Goal: Transaction & Acquisition: Purchase product/service

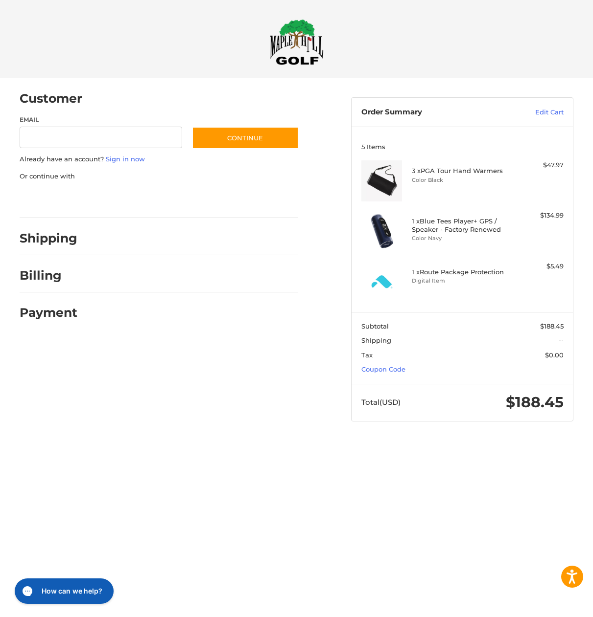
click at [293, 45] on img at bounding box center [297, 42] width 54 height 46
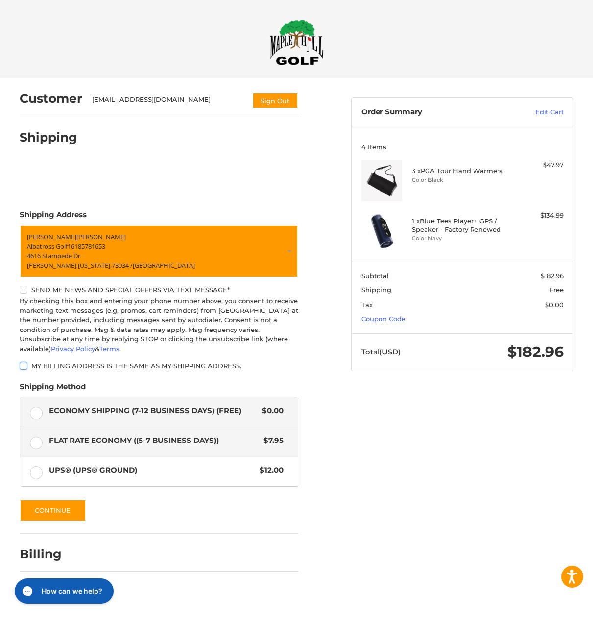
scroll to position [2, 0]
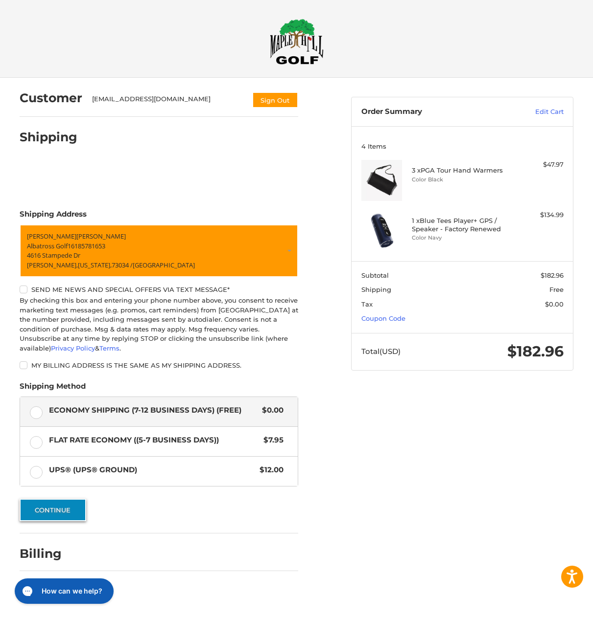
click at [59, 505] on button "Continue" at bounding box center [53, 510] width 67 height 23
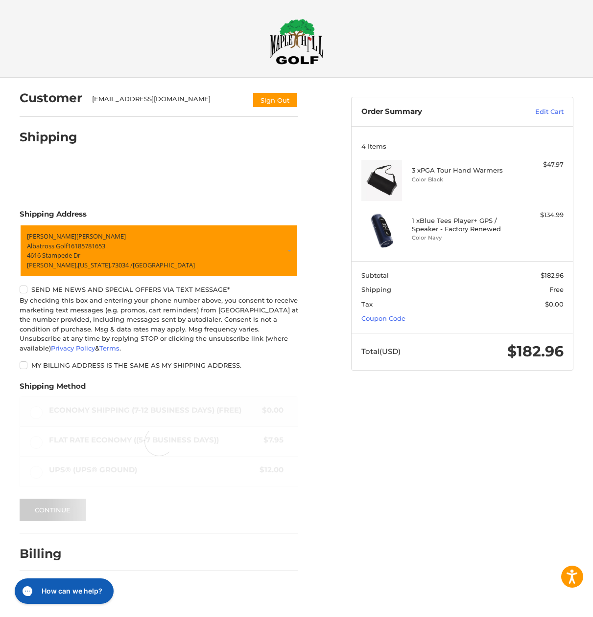
scroll to position [0, 0]
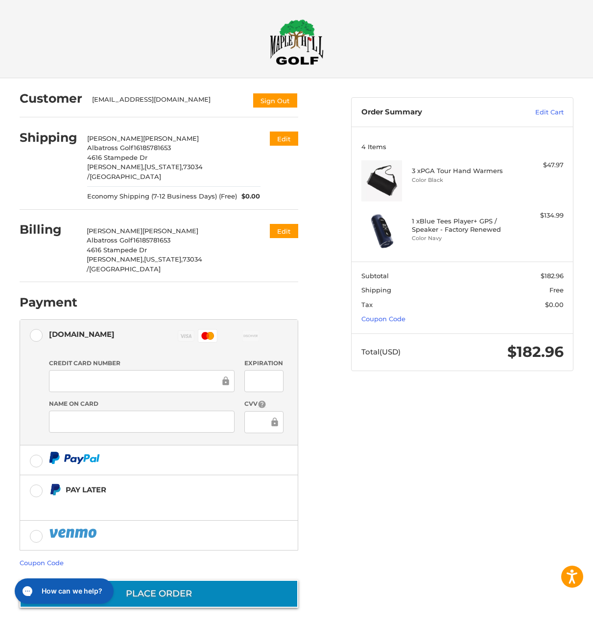
click at [187, 580] on button "Place Order" at bounding box center [159, 594] width 278 height 28
